Goal: Transaction & Acquisition: Obtain resource

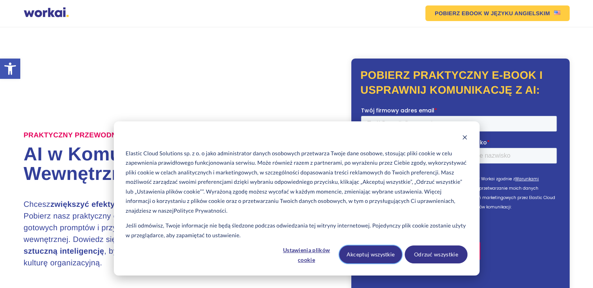
click at [373, 255] on button "Akceptuj wszystkie" at bounding box center [370, 254] width 63 height 18
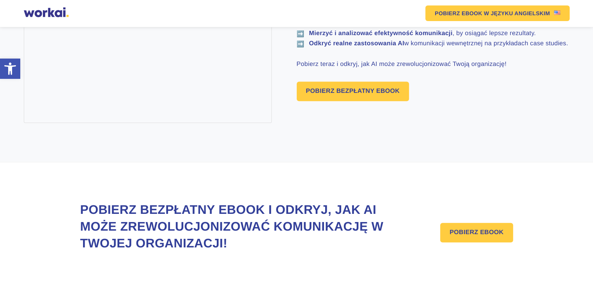
scroll to position [621, 0]
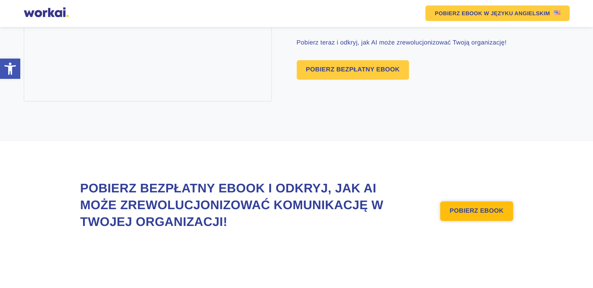
click at [476, 214] on link "POBIERZ EBOOK" at bounding box center [476, 211] width 73 height 20
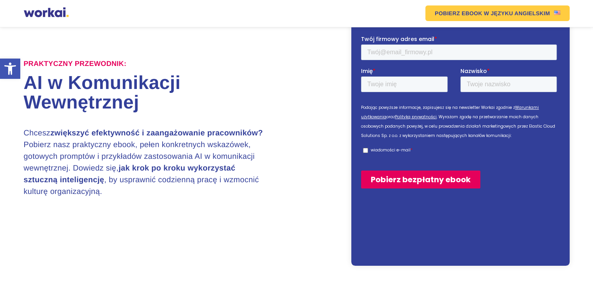
scroll to position [68, 0]
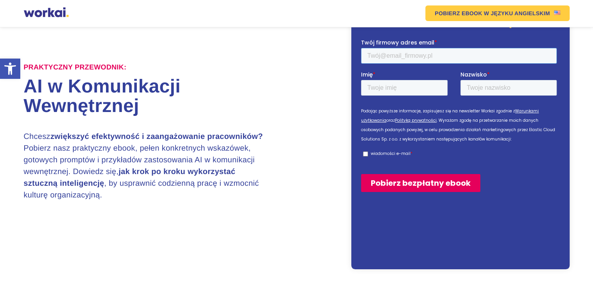
click at [390, 62] on input "Twój firmowy adres email *" at bounding box center [459, 56] width 196 height 16
type input "zagajewska2013@gmail.com"
type input "Agnieszka"
type input "Zagajewska"
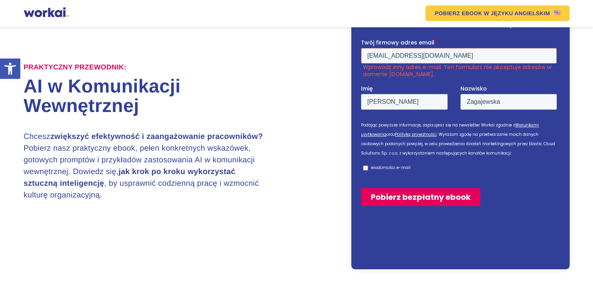
drag, startPoint x: 454, startPoint y: 54, endPoint x: 309, endPoint y: 65, distance: 146.3
click html "Twój firmowy adres email * zagajewska2013@gmail.com Wprowadź inny adres e-mail.…"
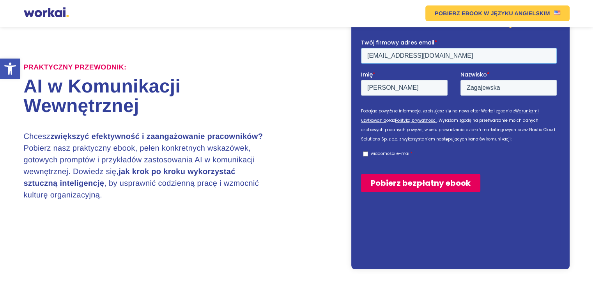
type input "a.zagajewska@elsta.pl"
click at [365, 151] on label "wiadomości e-mail *" at bounding box center [460, 153] width 194 height 7
click at [365, 151] on input "wiadomości e-mail *" at bounding box center [365, 153] width 5 height 5
checkbox input "true"
click at [381, 186] on input "Pobierz bezpłatny ebook" at bounding box center [420, 183] width 119 height 18
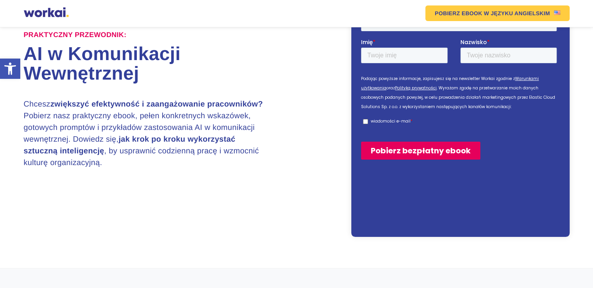
scroll to position [101, 0]
